Goal: Find specific page/section: Find specific page/section

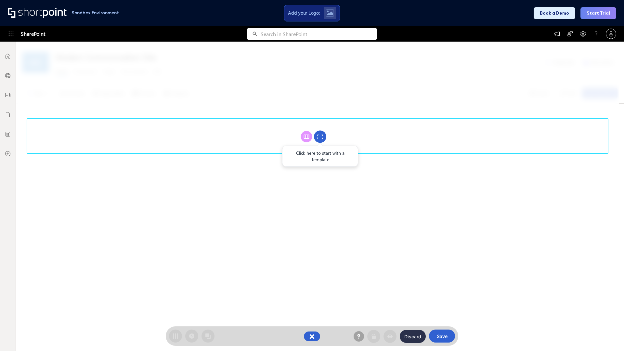
click at [320, 137] on circle at bounding box center [320, 137] width 12 height 12
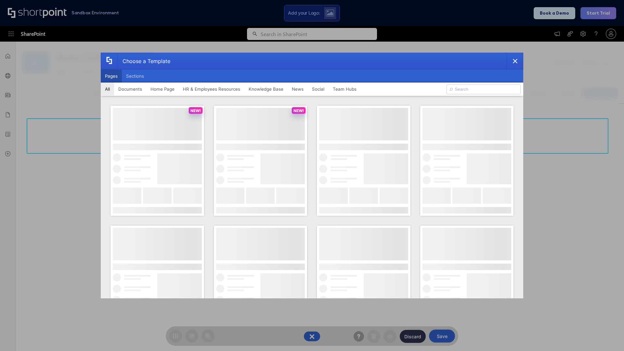
click at [111, 76] on button "Pages" at bounding box center [111, 76] width 21 height 13
type input "Documents 3"
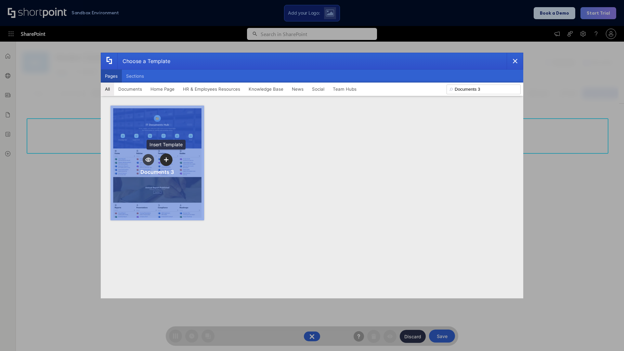
click at [166, 160] on icon "template selector" at bounding box center [166, 159] width 5 height 5
